Goal: Check status: Check status

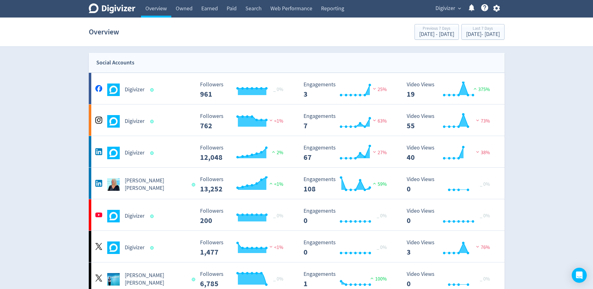
click at [454, 8] on span "Digivizer" at bounding box center [446, 8] width 20 height 10
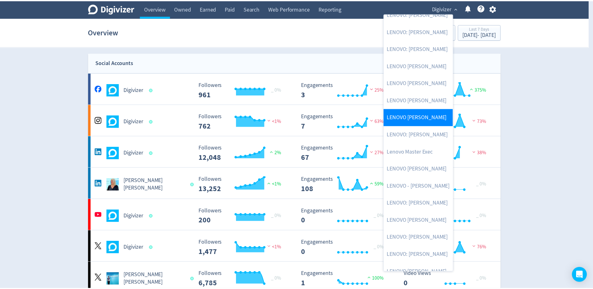
scroll to position [86, 0]
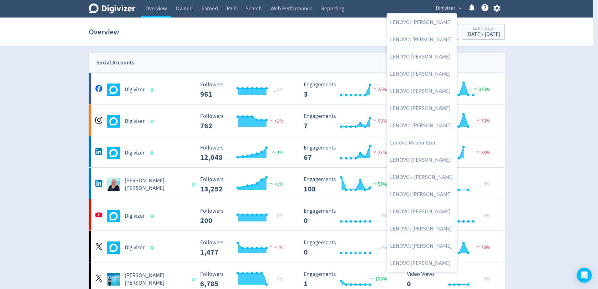
click at [125, 183] on div at bounding box center [299, 144] width 598 height 289
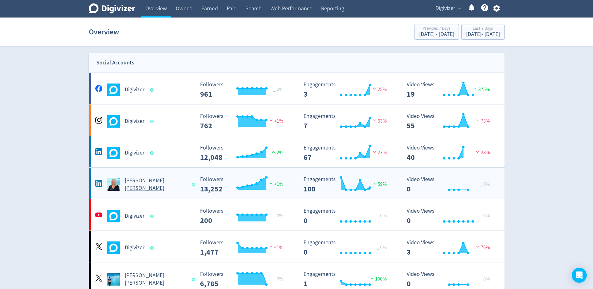
click at [134, 185] on h5 "[PERSON_NAME] [PERSON_NAME]" at bounding box center [156, 184] width 62 height 15
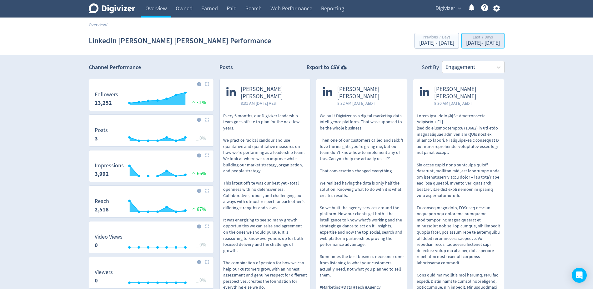
click at [478, 40] on div "Last 7 Days" at bounding box center [483, 37] width 34 height 5
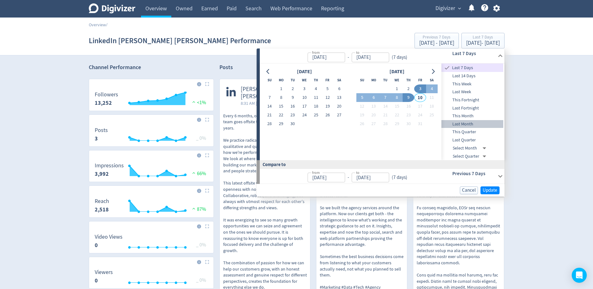
click at [482, 120] on div "Last Month" at bounding box center [473, 124] width 62 height 8
type input "[DATE]"
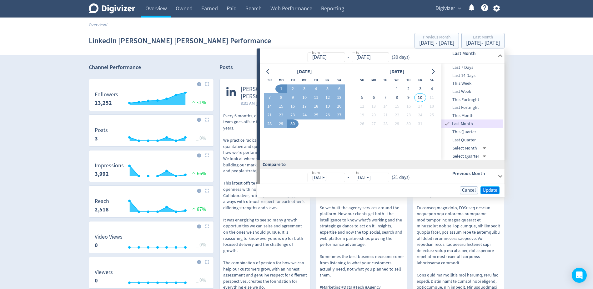
click at [487, 188] on span "Update" at bounding box center [490, 190] width 15 height 5
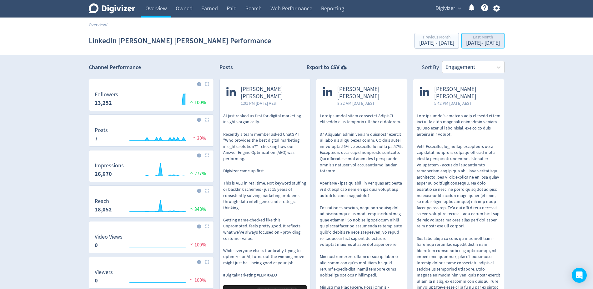
click at [482, 42] on div "[DATE] - [DATE]" at bounding box center [483, 43] width 34 height 6
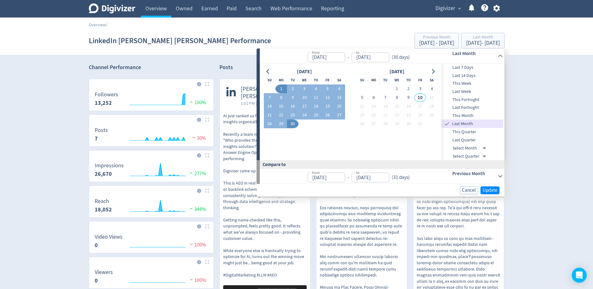
click at [475, 116] on span "This Month" at bounding box center [473, 115] width 62 height 7
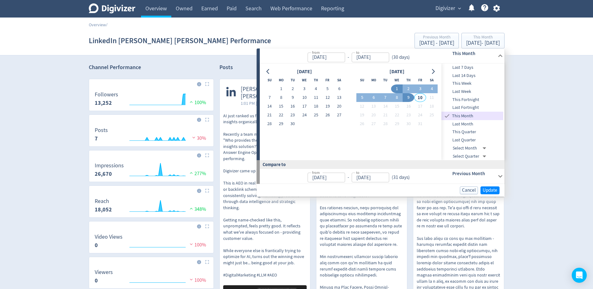
type input "[DATE]"
click at [492, 188] on span "Update" at bounding box center [490, 190] width 15 height 5
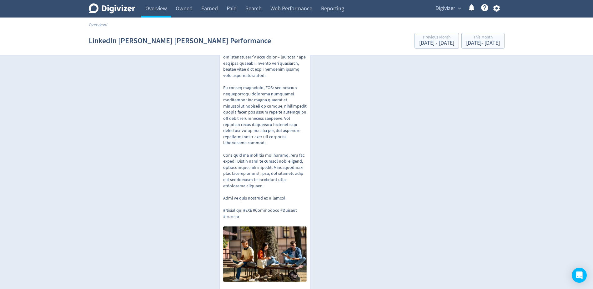
scroll to position [313, 0]
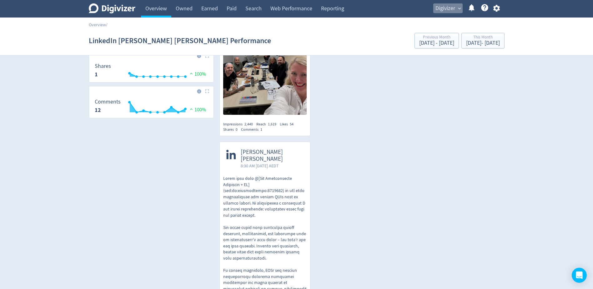
click at [455, 5] on span "Digivizer" at bounding box center [446, 8] width 20 height 10
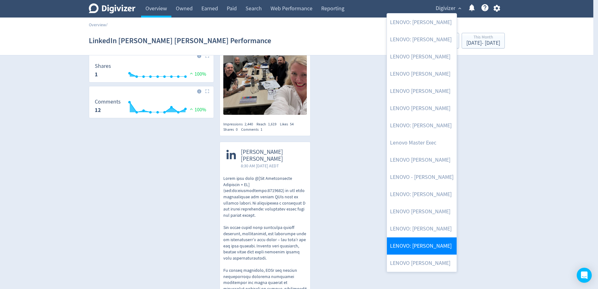
click at [427, 243] on link "LENOVO: [PERSON_NAME]" at bounding box center [422, 245] width 70 height 17
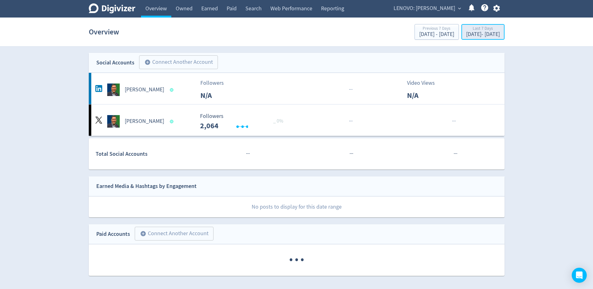
click at [466, 33] on div "[DATE] - [DATE]" at bounding box center [483, 35] width 34 height 6
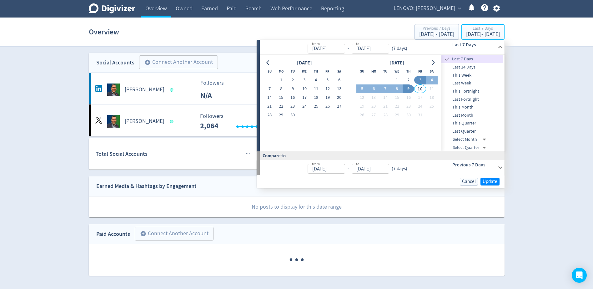
type input "[DATE]"
click at [270, 64] on icon "Go to previous month" at bounding box center [268, 62] width 5 height 5
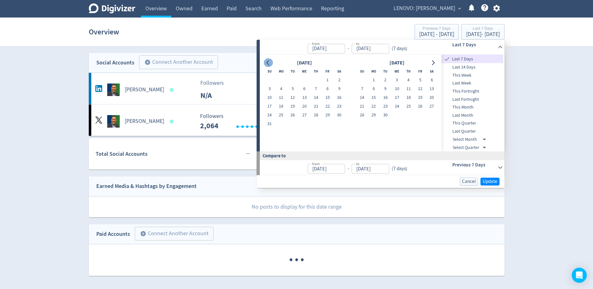
click at [270, 64] on icon "Go to previous month" at bounding box center [268, 62] width 5 height 5
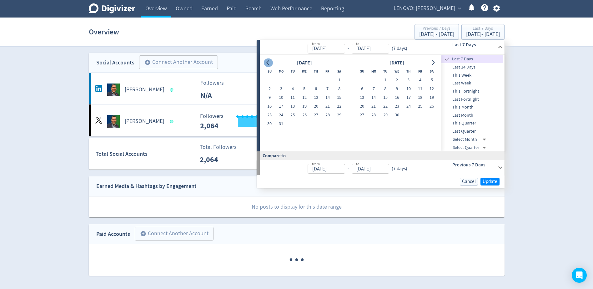
click at [270, 64] on icon "Go to previous month" at bounding box center [268, 62] width 5 height 5
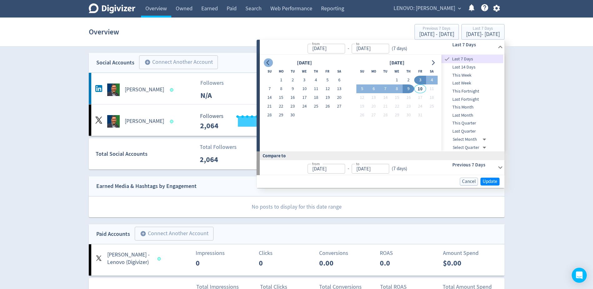
click at [270, 64] on icon "Go to previous month" at bounding box center [268, 62] width 5 height 5
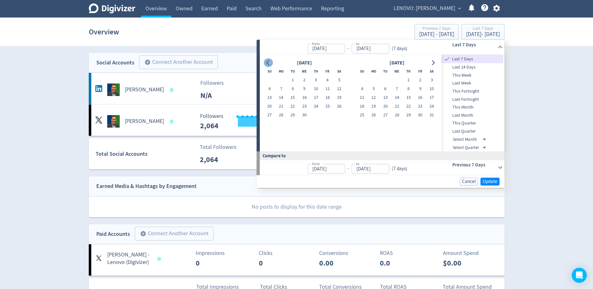
click at [270, 64] on icon "Go to previous month" at bounding box center [268, 62] width 5 height 5
click at [305, 79] on button "1" at bounding box center [305, 80] width 12 height 9
type input "[DATE]"
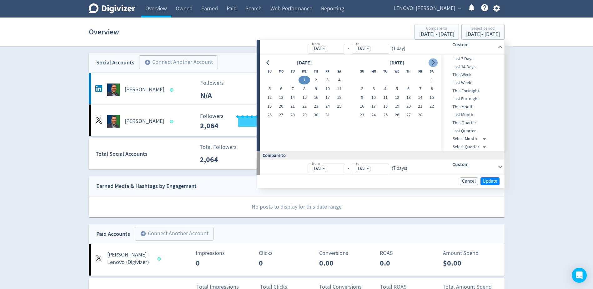
click at [431, 63] on icon "Go to next month" at bounding box center [433, 62] width 5 height 5
click at [430, 64] on button "Go to next month" at bounding box center [433, 62] width 9 height 9
click at [429, 65] on button "Go to next month" at bounding box center [433, 62] width 9 height 9
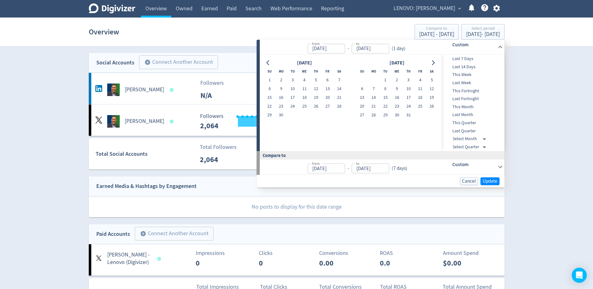
click at [429, 65] on div at bounding box center [433, 62] width 9 height 9
drag, startPoint x: 429, startPoint y: 65, endPoint x: 433, endPoint y: 63, distance: 4.3
click at [433, 65] on button "Go to next month" at bounding box center [433, 62] width 9 height 9
click at [432, 63] on icon "Go to next month" at bounding box center [433, 62] width 5 height 5
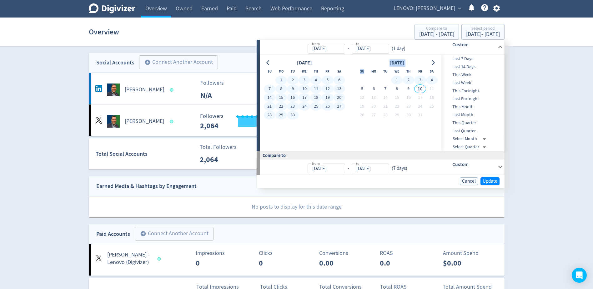
click at [431, 79] on button "4" at bounding box center [432, 80] width 12 height 9
type input "[DATE]"
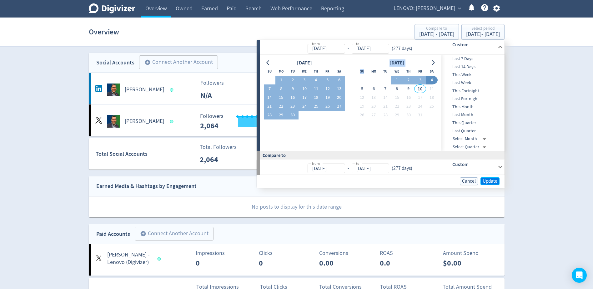
click at [490, 181] on span "Update" at bounding box center [490, 181] width 15 height 5
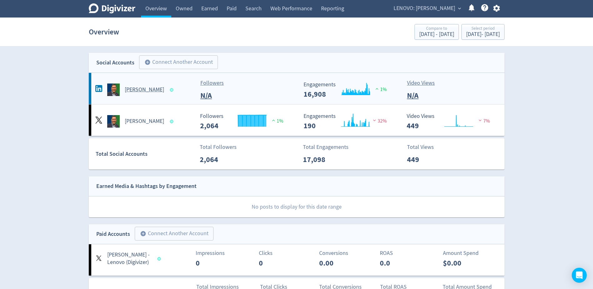
click at [149, 87] on h5 "[PERSON_NAME]" at bounding box center [144, 90] width 39 height 8
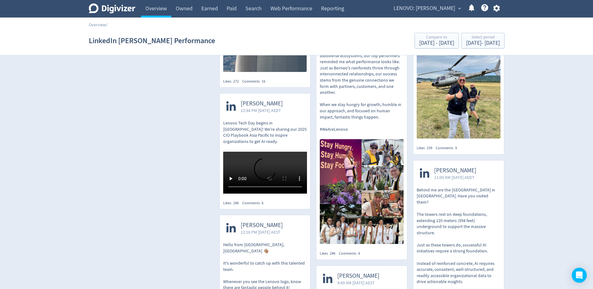
scroll to position [1001, 0]
